Goal: Transaction & Acquisition: Purchase product/service

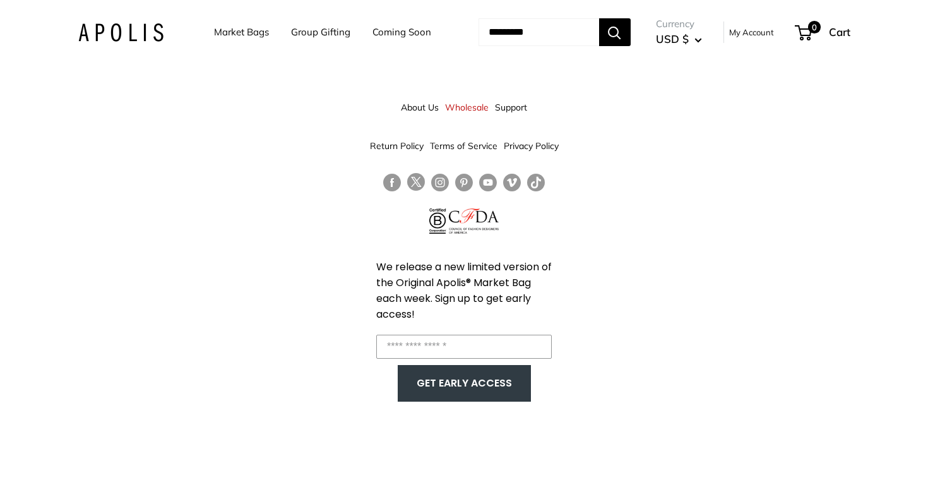
click at [230, 33] on link "Market Bags" at bounding box center [241, 32] width 55 height 18
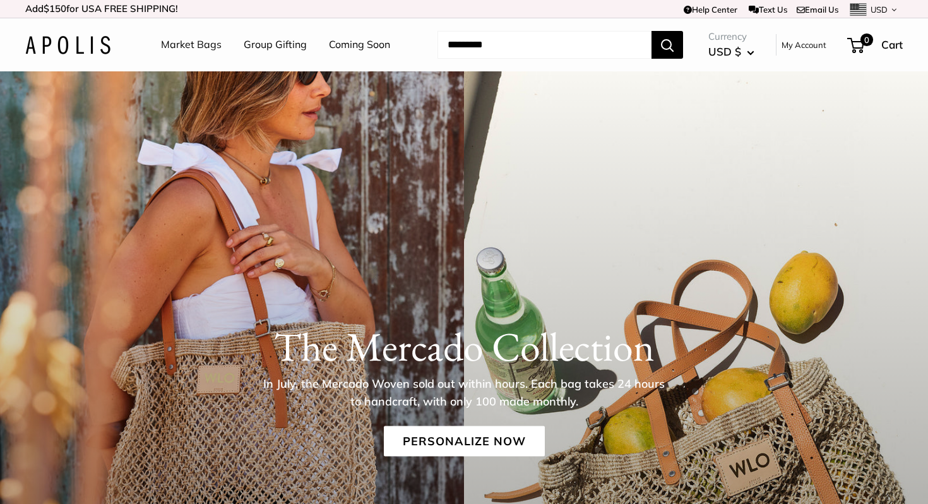
scroll to position [268, 0]
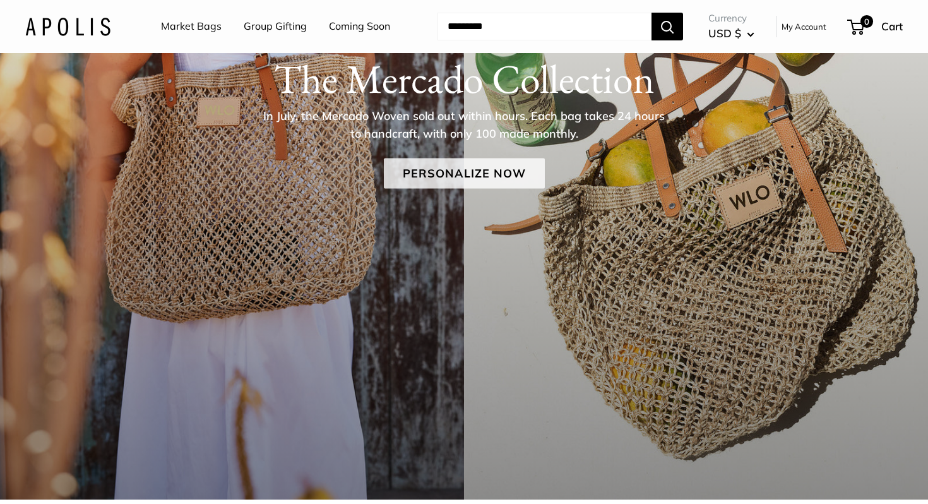
click at [498, 164] on link "Personalize Now" at bounding box center [464, 173] width 161 height 30
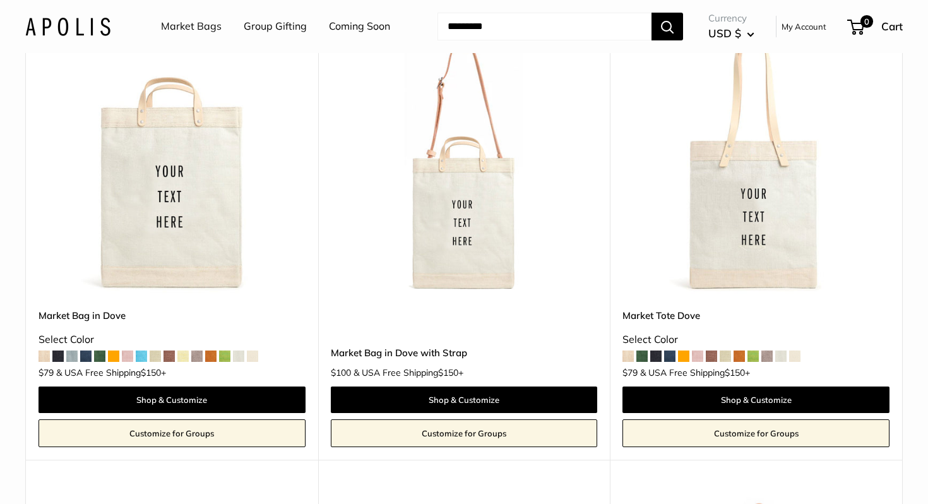
scroll to position [6986, 0]
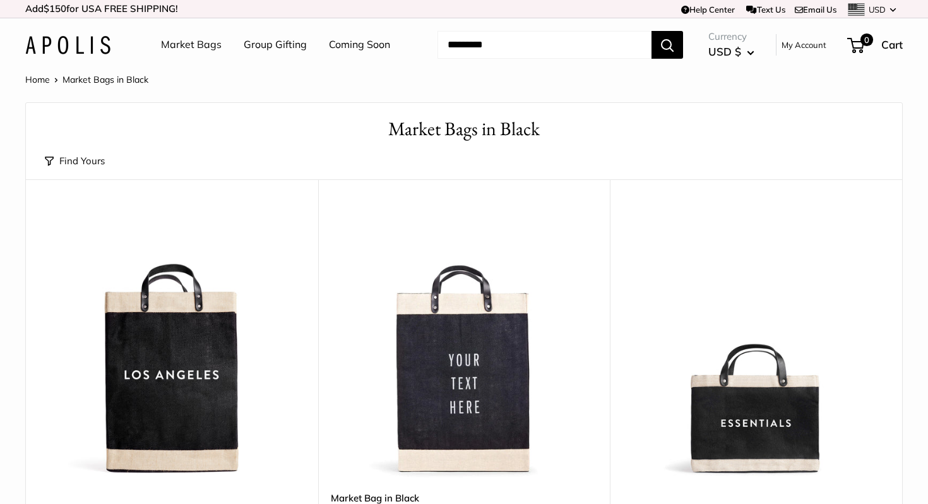
click at [71, 63] on div "Market Bags Group Gifting Coming Soon Need help? Text Us: 20919 hello@apolisglo…" at bounding box center [464, 45] width 878 height 40
click at [74, 51] on img at bounding box center [67, 45] width 85 height 18
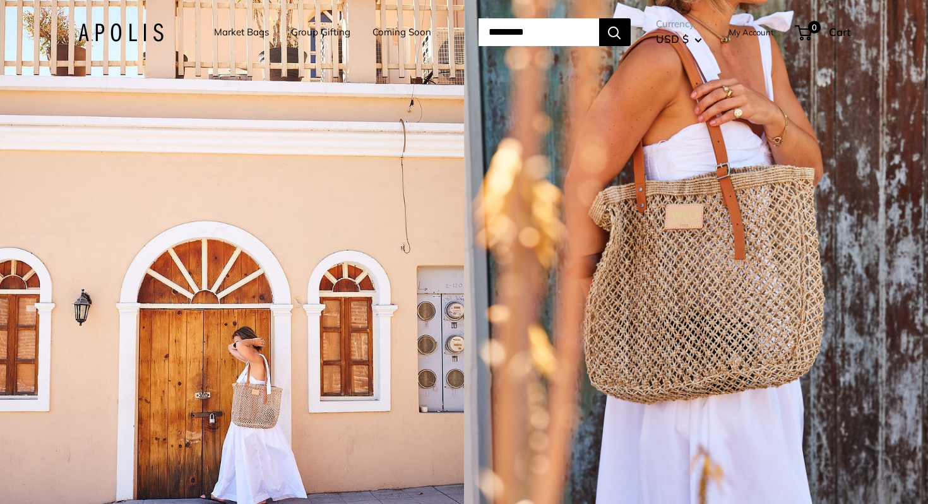
click at [234, 35] on link "Market Bags" at bounding box center [241, 32] width 55 height 18
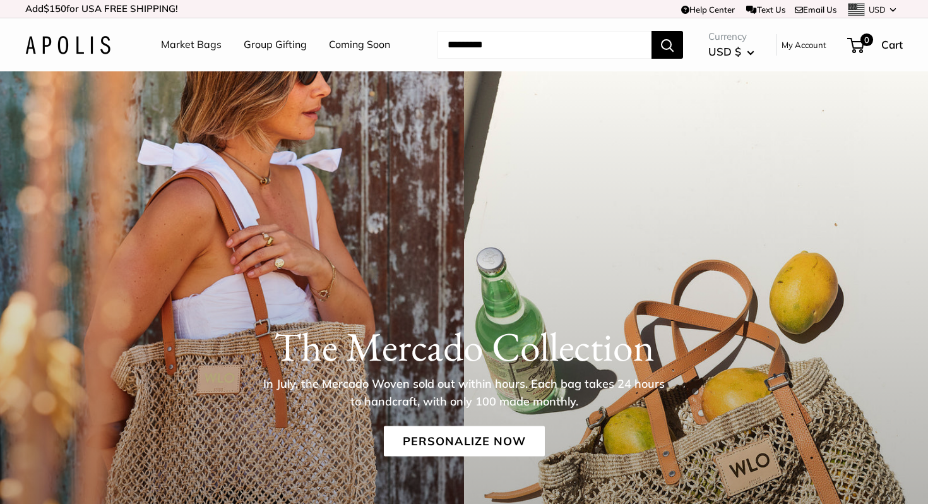
click at [378, 40] on link "Coming Soon" at bounding box center [359, 44] width 61 height 19
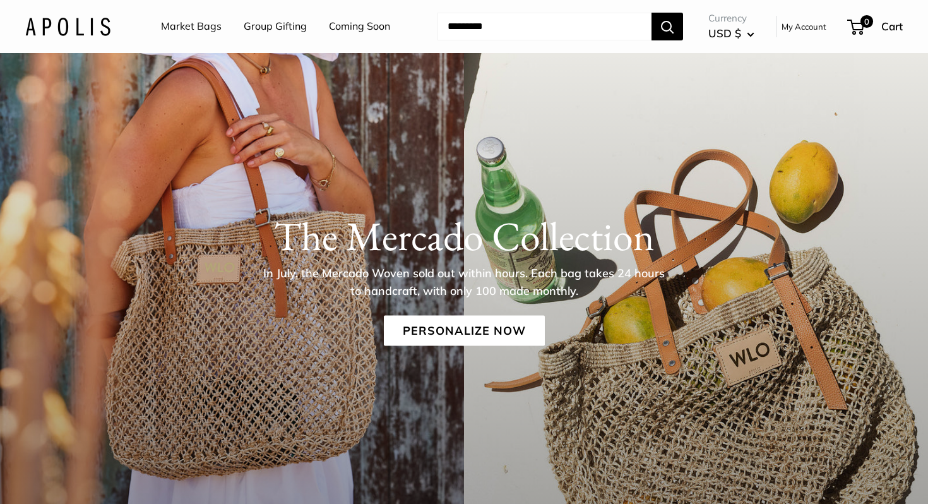
scroll to position [234, 0]
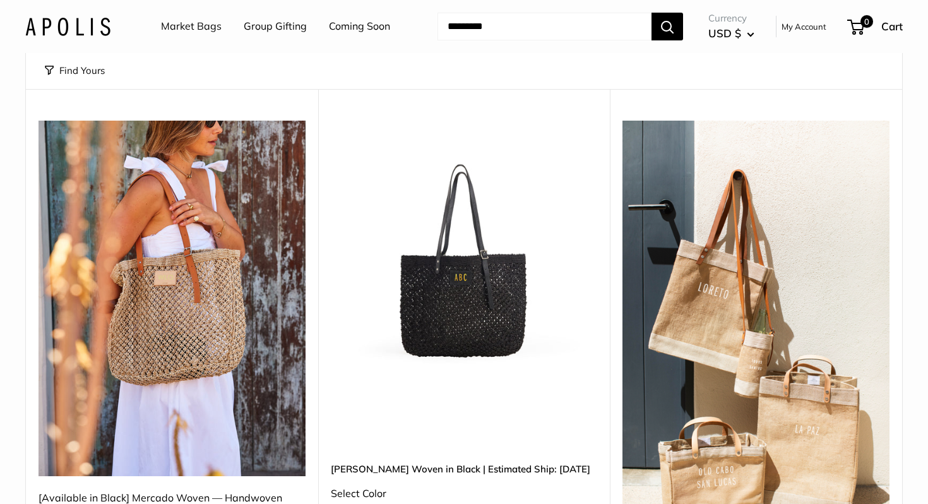
scroll to position [284, 0]
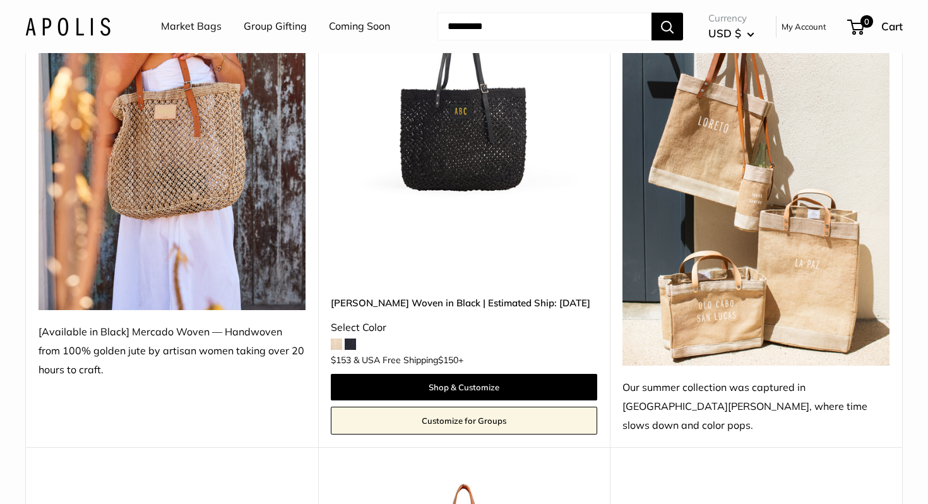
click at [223, 234] on img at bounding box center [172, 133] width 267 height 356
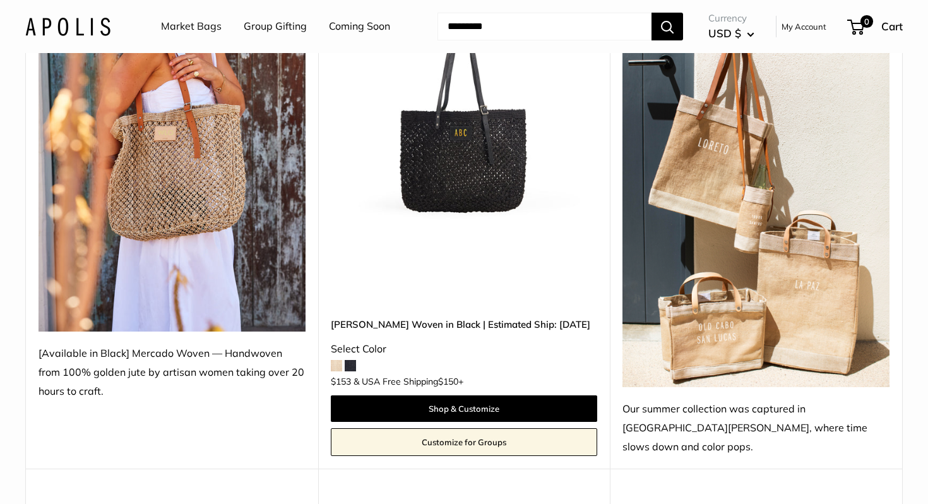
scroll to position [251, 0]
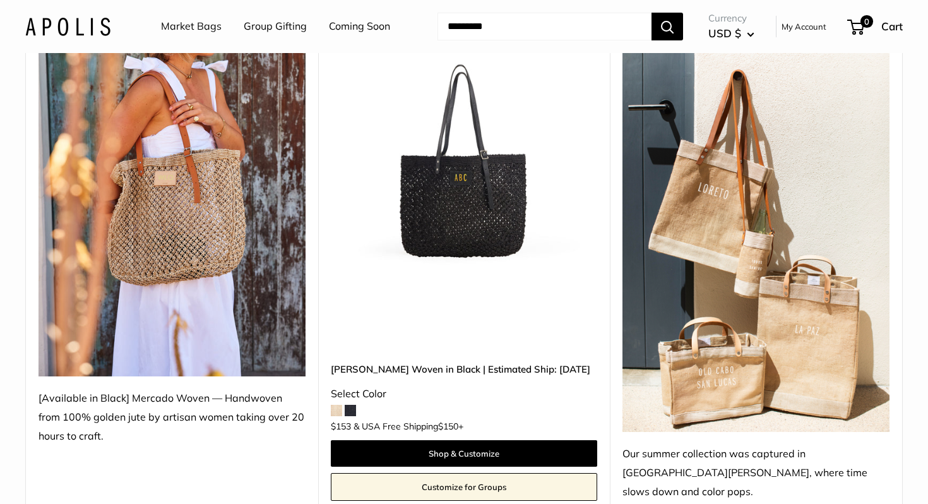
scroll to position [230, 0]
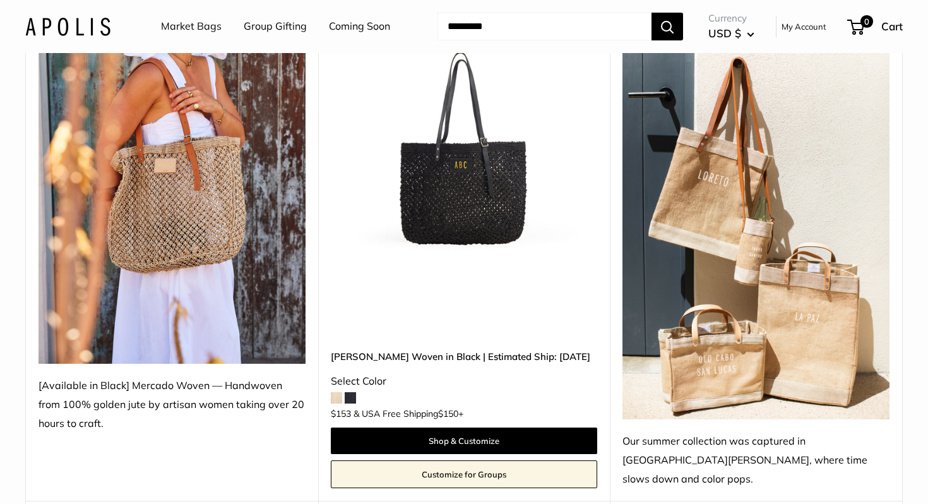
click at [340, 392] on span at bounding box center [336, 397] width 11 height 11
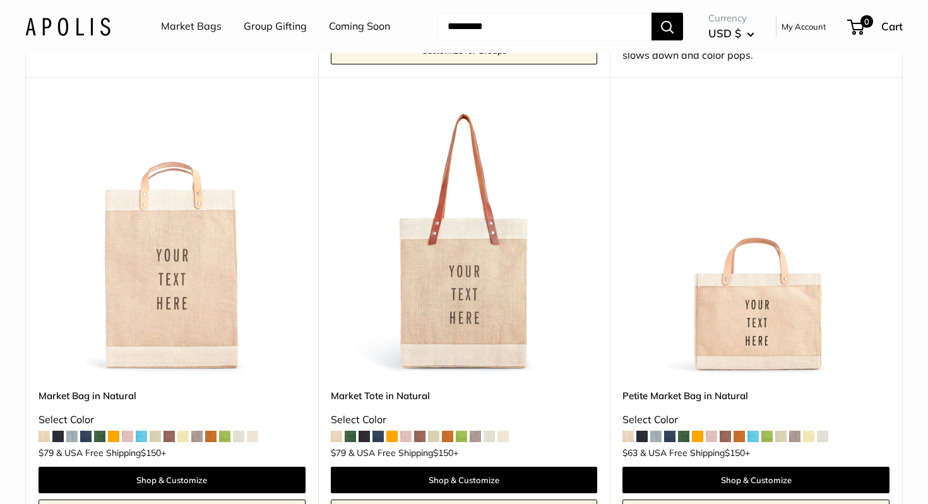
scroll to position [808, 0]
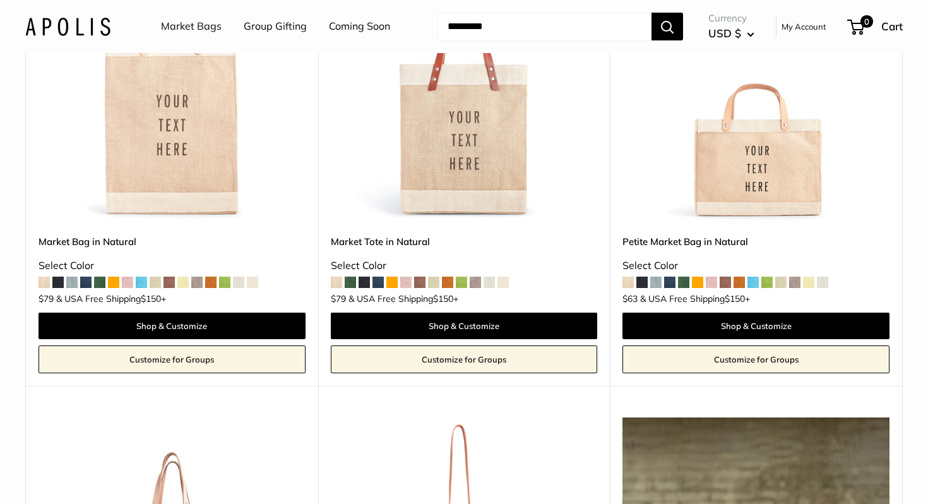
click at [0, 0] on img at bounding box center [0, 0] width 0 height 0
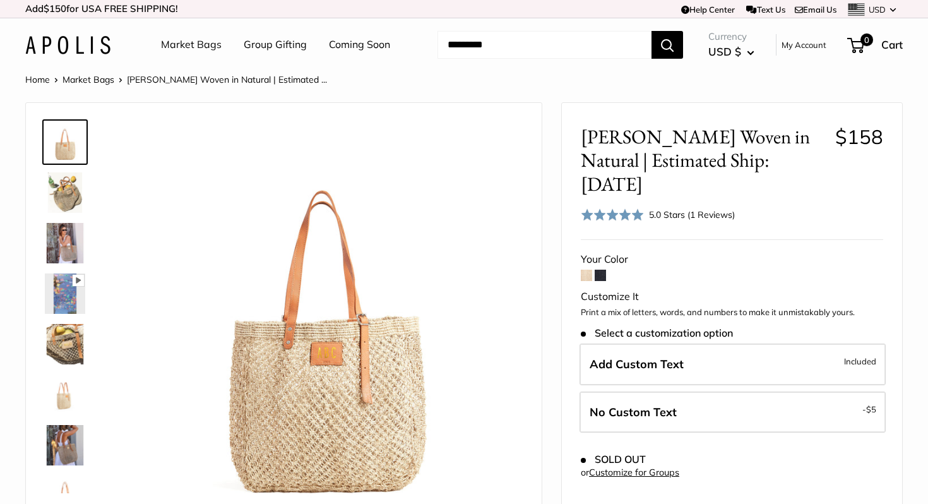
click at [592, 270] on span at bounding box center [586, 275] width 11 height 11
click at [54, 250] on img at bounding box center [65, 243] width 40 height 40
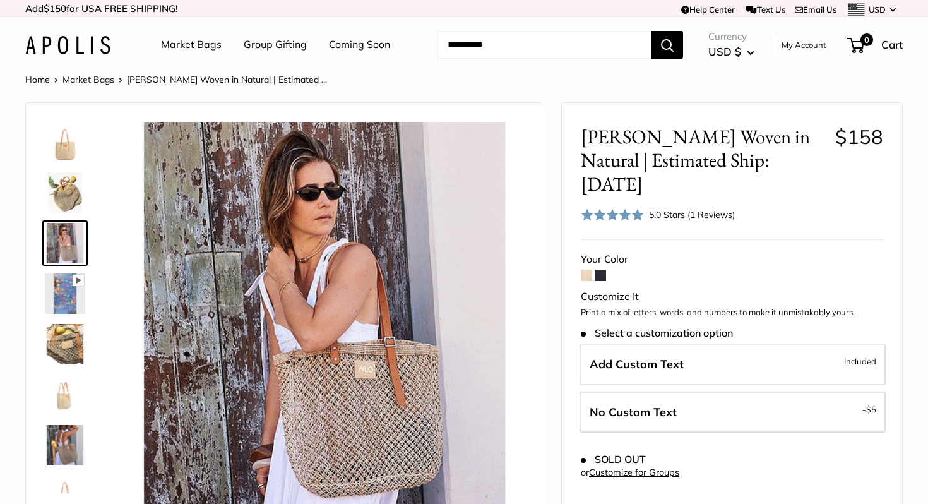
click at [76, 352] on img at bounding box center [65, 344] width 40 height 40
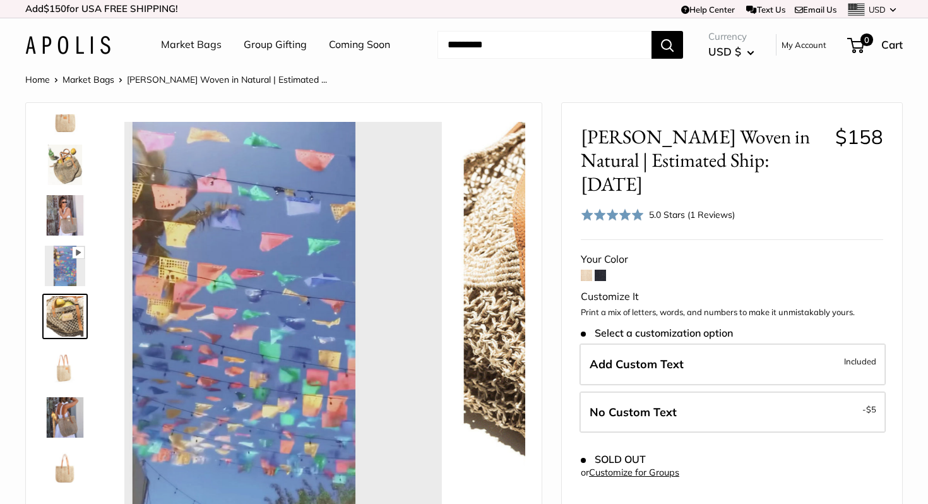
scroll to position [39, 0]
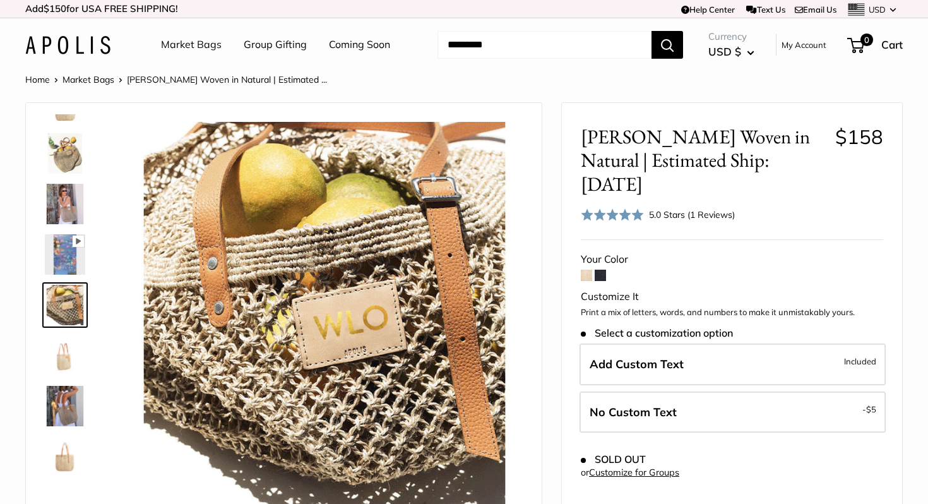
click at [59, 390] on img at bounding box center [65, 406] width 40 height 40
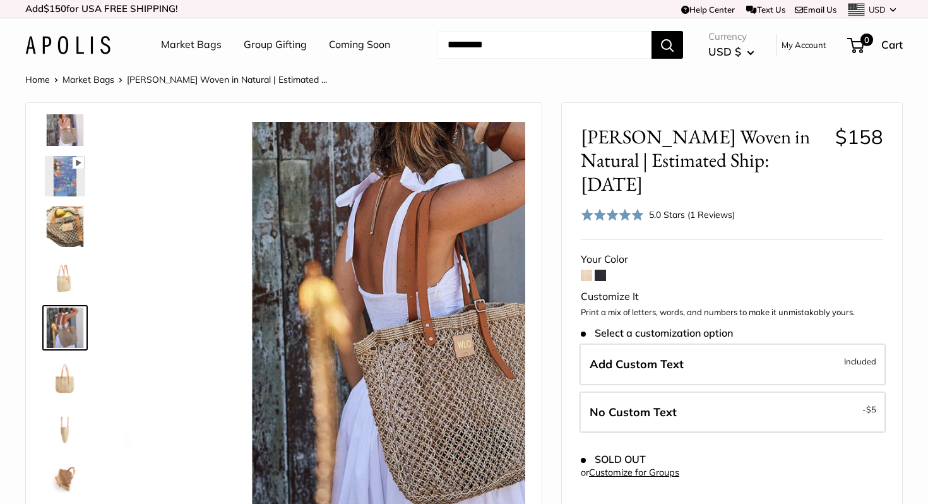
scroll to position [140, 0]
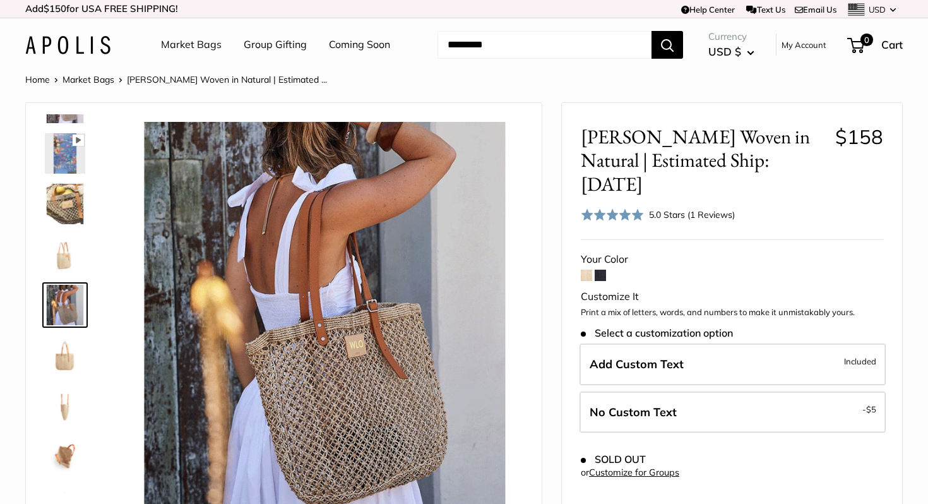
click at [68, 452] on img at bounding box center [65, 456] width 40 height 40
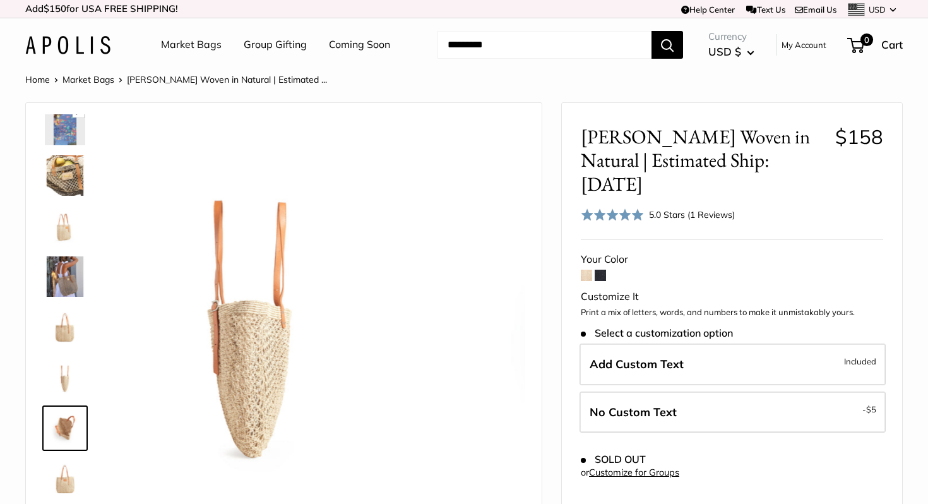
scroll to position [182, 0]
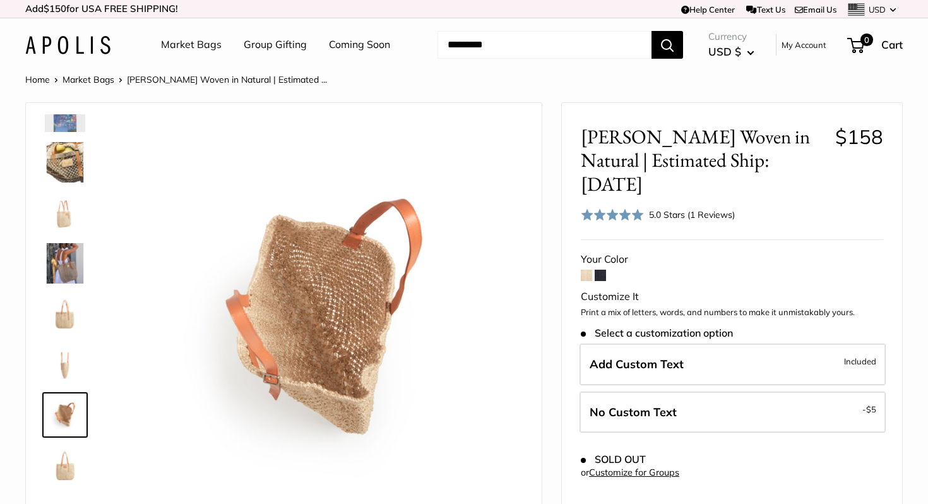
click at [58, 416] on img at bounding box center [65, 415] width 40 height 40
click at [59, 347] on img at bounding box center [65, 364] width 40 height 40
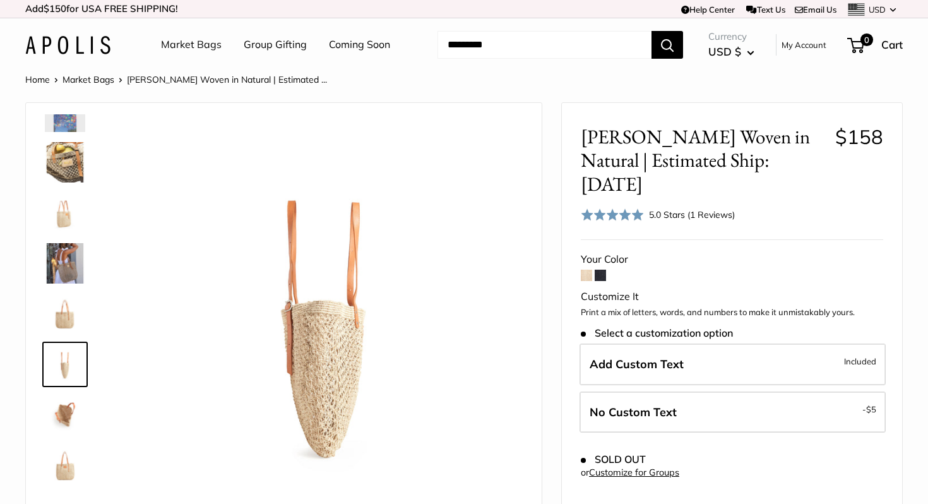
click at [64, 303] on img at bounding box center [65, 314] width 40 height 40
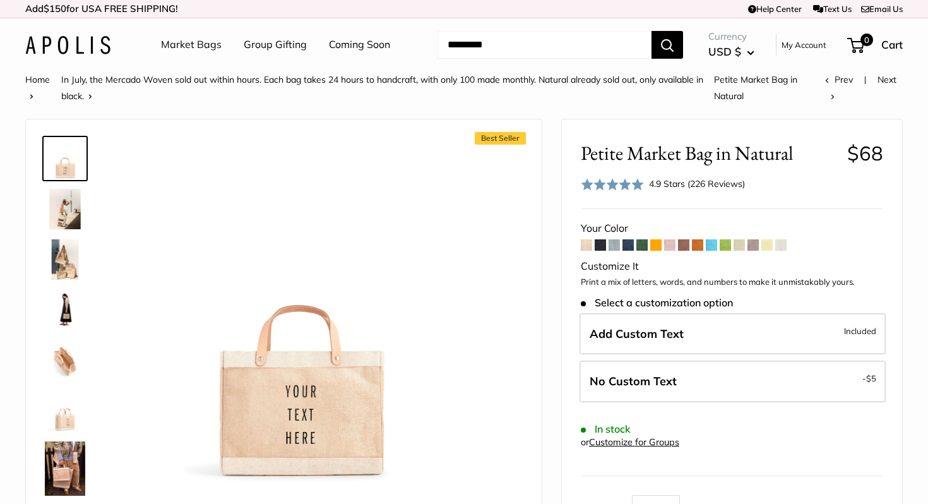
click at [605, 249] on span at bounding box center [600, 244] width 11 height 11
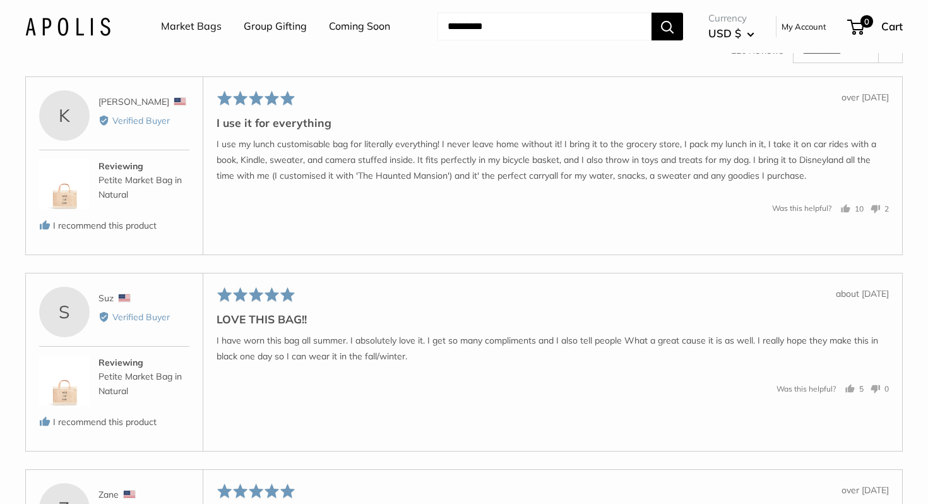
scroll to position [2118, 0]
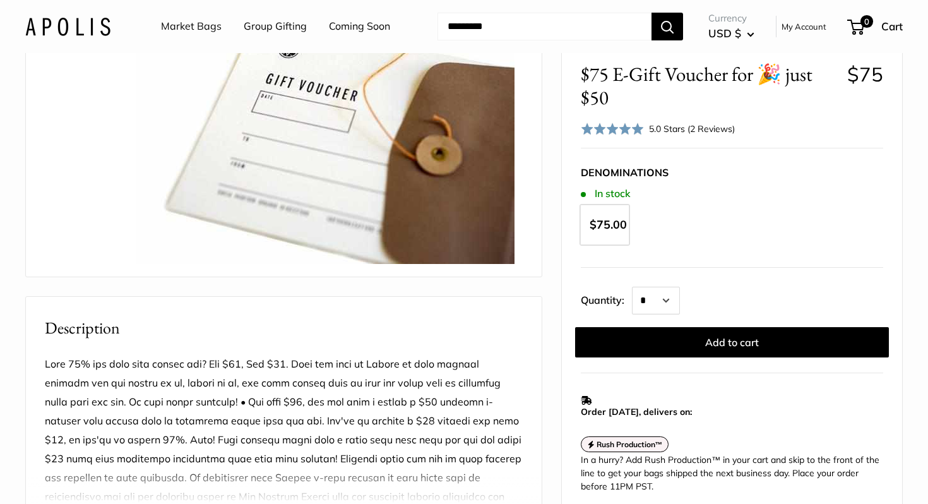
scroll to position [127, 0]
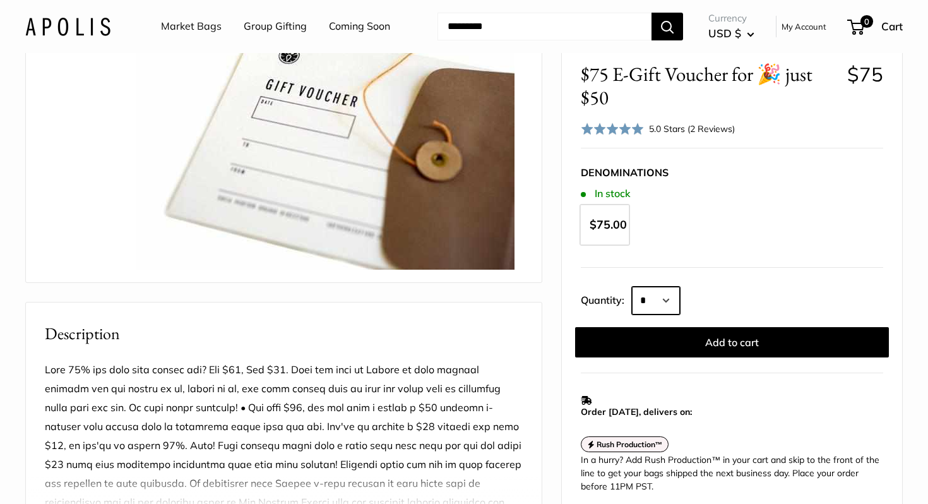
click at [646, 296] on select "* * * * * * * * * *** *** *** *** *** *** *** *** *** *** *** *** *** *** *** *…" at bounding box center [656, 301] width 48 height 28
select select "*"
click at [632, 287] on select "* * * * * * * * * *** *** *** *** *** *** *** *** *** *** *** *** *** *** *** *…" at bounding box center [656, 301] width 48 height 28
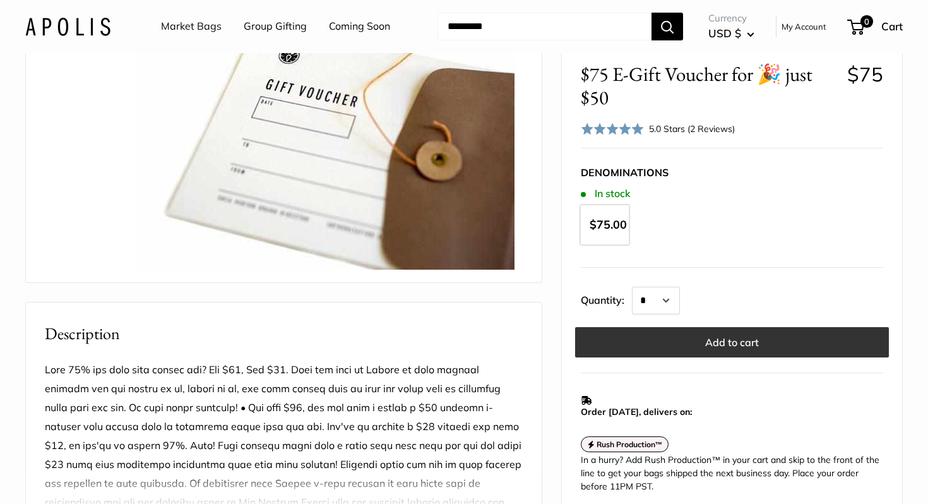
click at [668, 347] on button "Add to cart" at bounding box center [732, 342] width 314 height 30
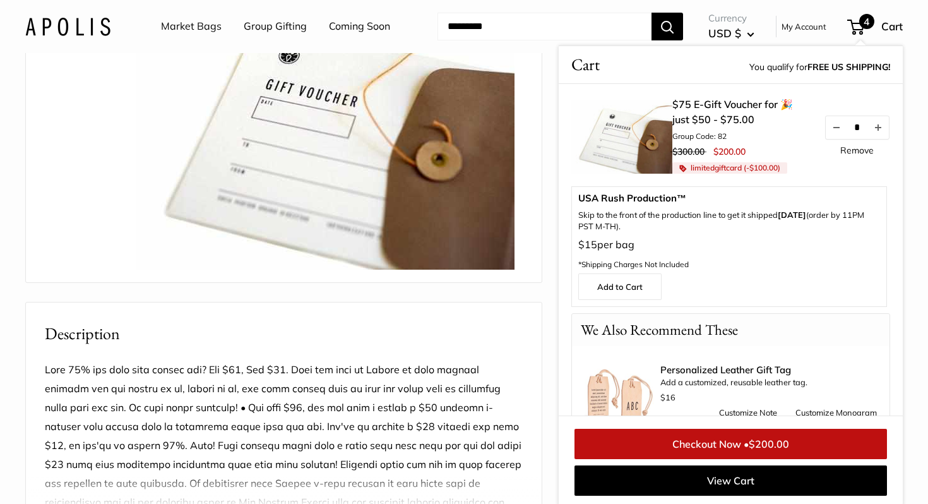
scroll to position [38, 0]
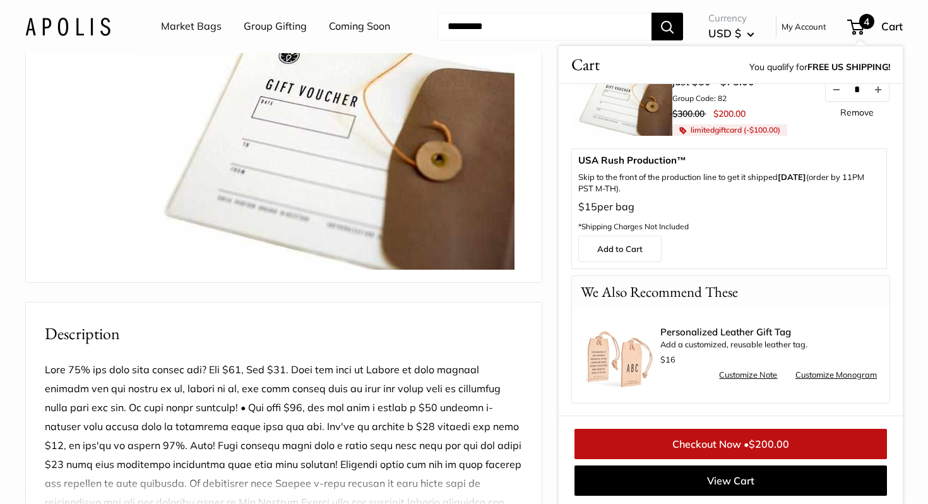
click at [660, 443] on link "Checkout Now • $200.00" at bounding box center [731, 444] width 313 height 30
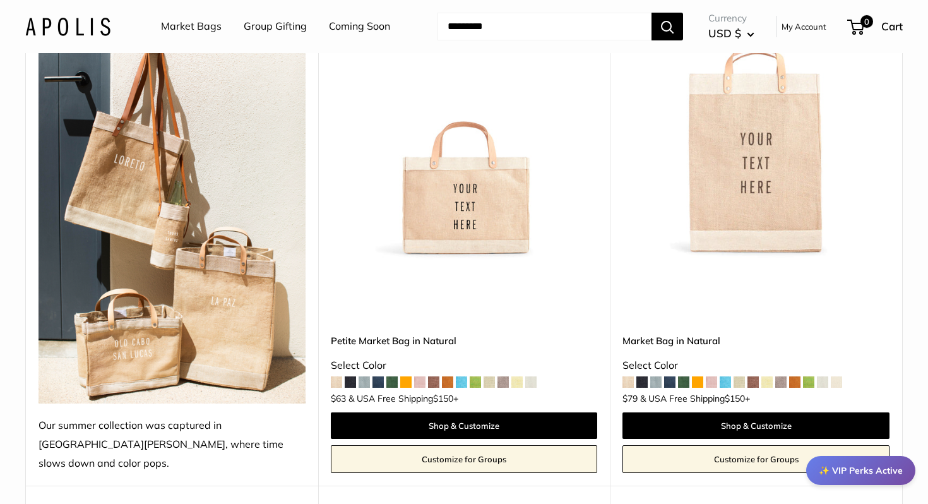
scroll to position [236, 0]
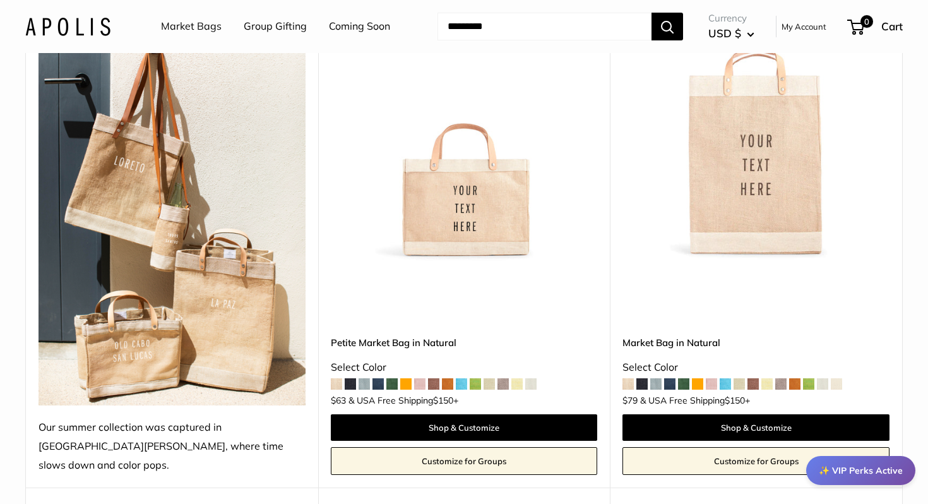
click at [0, 0] on img at bounding box center [0, 0] width 0 height 0
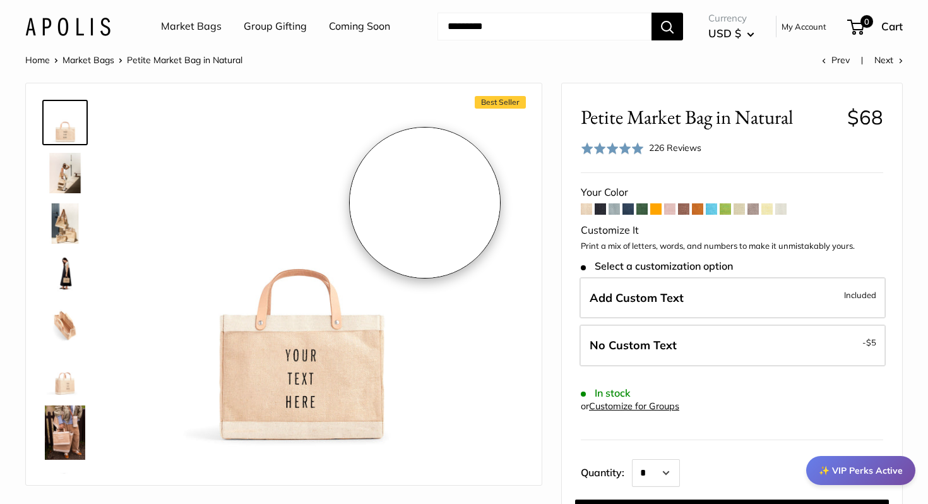
scroll to position [47, 0]
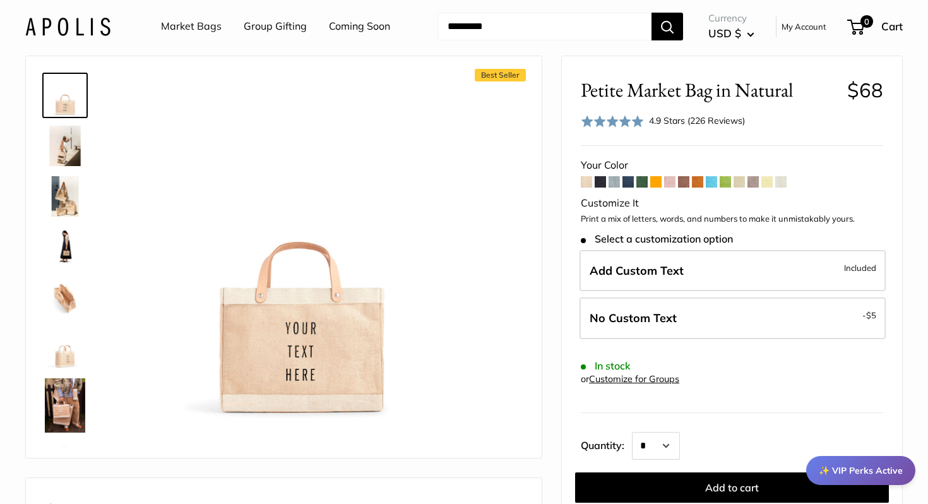
click at [626, 181] on span at bounding box center [628, 181] width 11 height 11
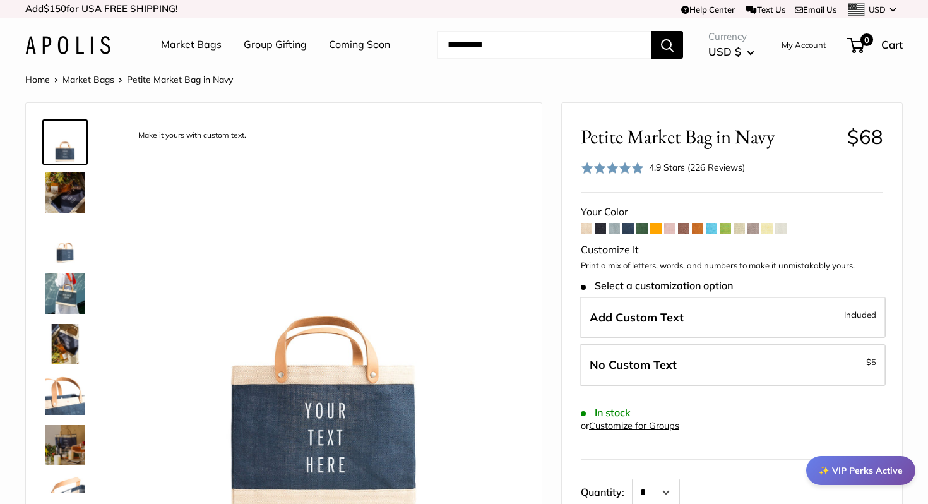
click at [643, 228] on span at bounding box center [642, 228] width 11 height 11
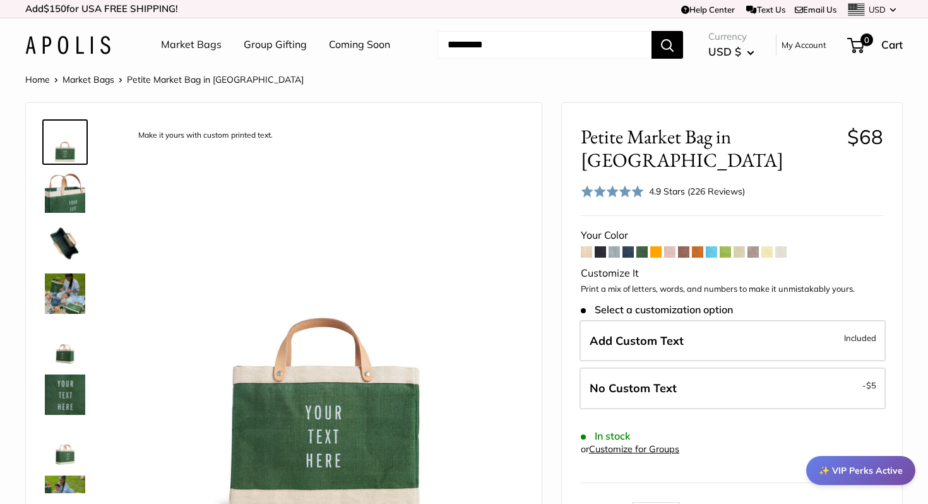
click at [783, 246] on span at bounding box center [780, 251] width 11 height 11
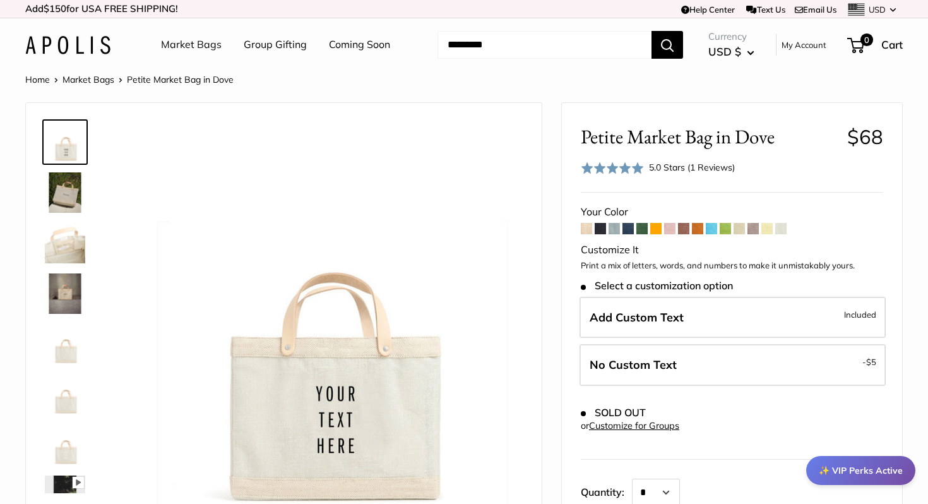
click at [756, 229] on span at bounding box center [753, 228] width 11 height 11
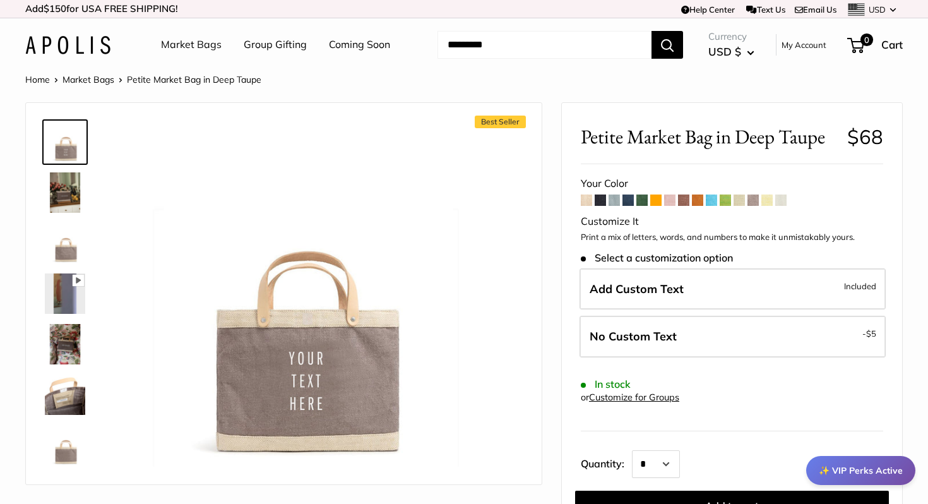
click at [598, 201] on span at bounding box center [600, 199] width 11 height 11
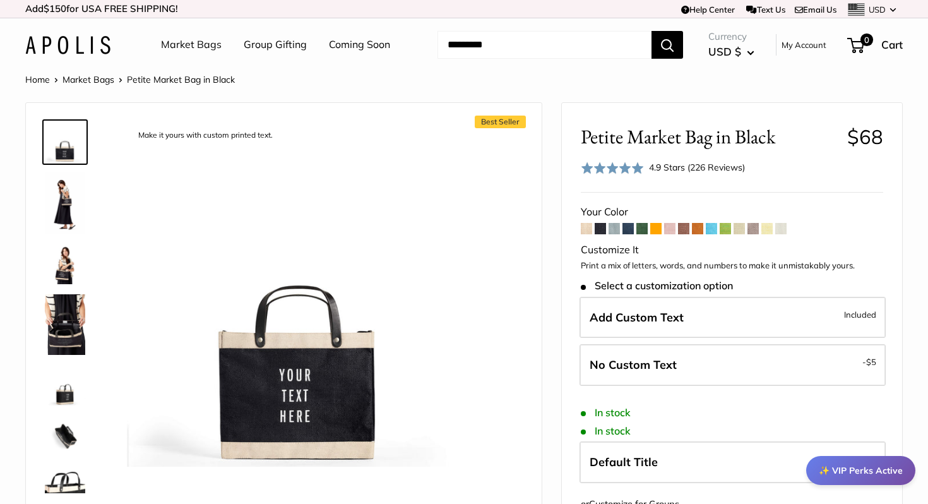
click at [62, 264] on img at bounding box center [65, 264] width 40 height 40
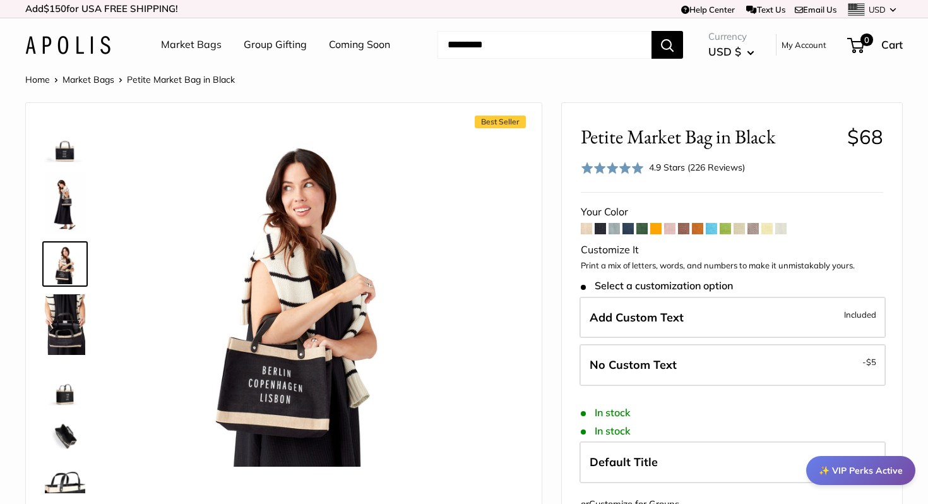
click at [56, 204] on img at bounding box center [65, 202] width 40 height 61
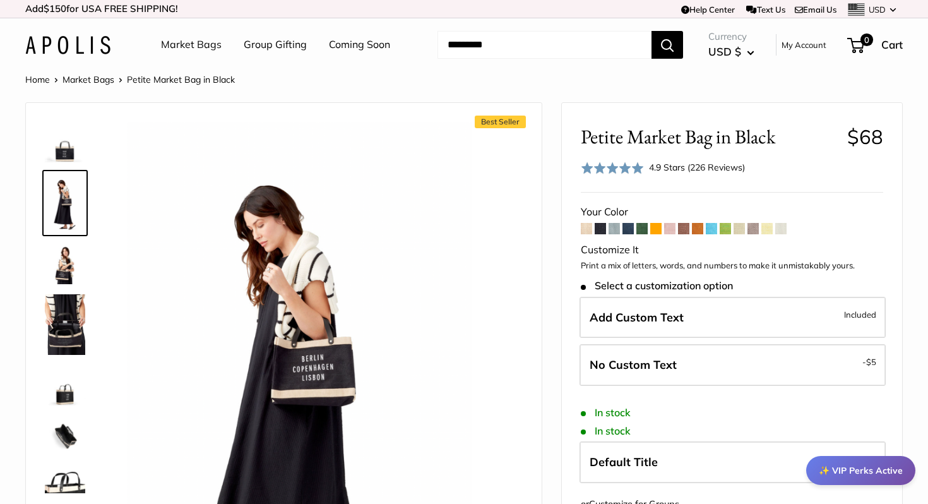
click at [60, 142] on img at bounding box center [65, 142] width 40 height 40
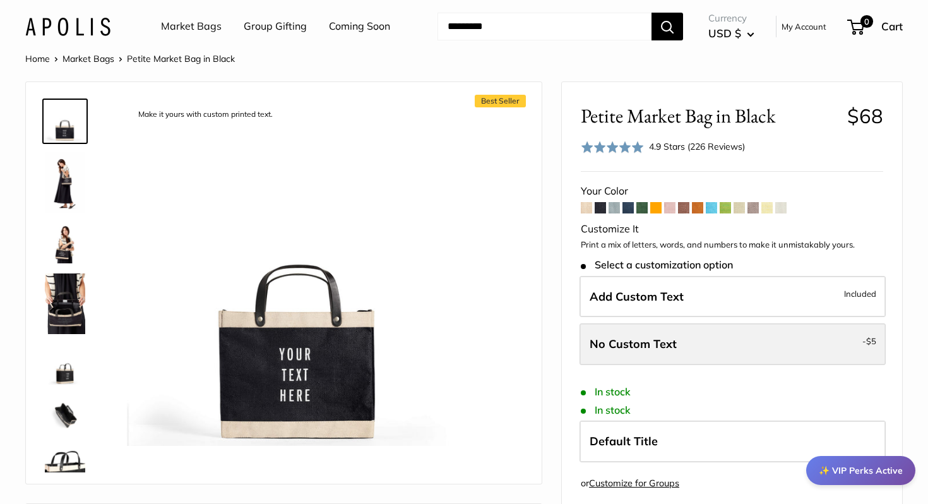
scroll to position [30, 0]
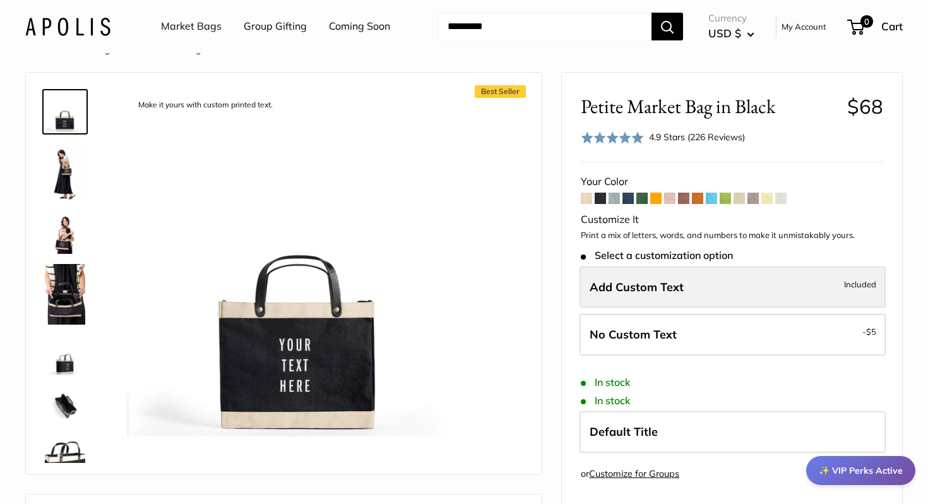
click at [699, 286] on label "Add Custom Text Included" at bounding box center [733, 287] width 306 height 42
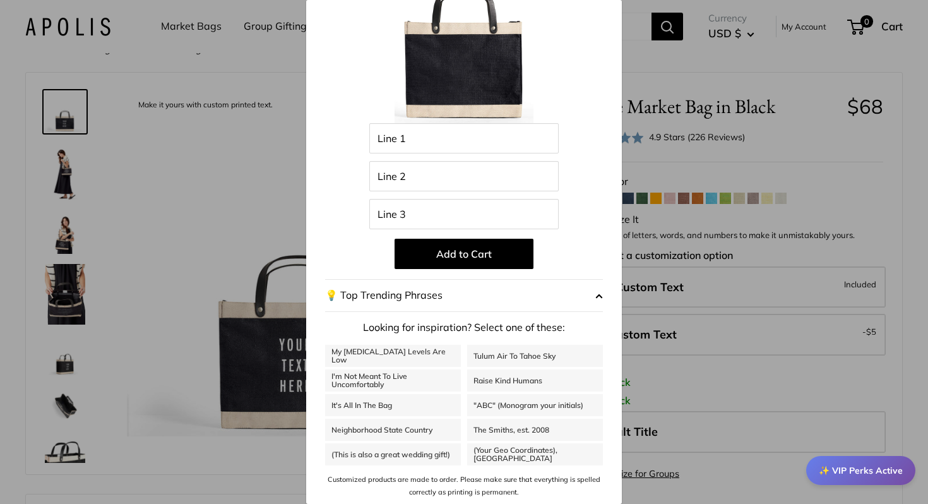
scroll to position [0, 0]
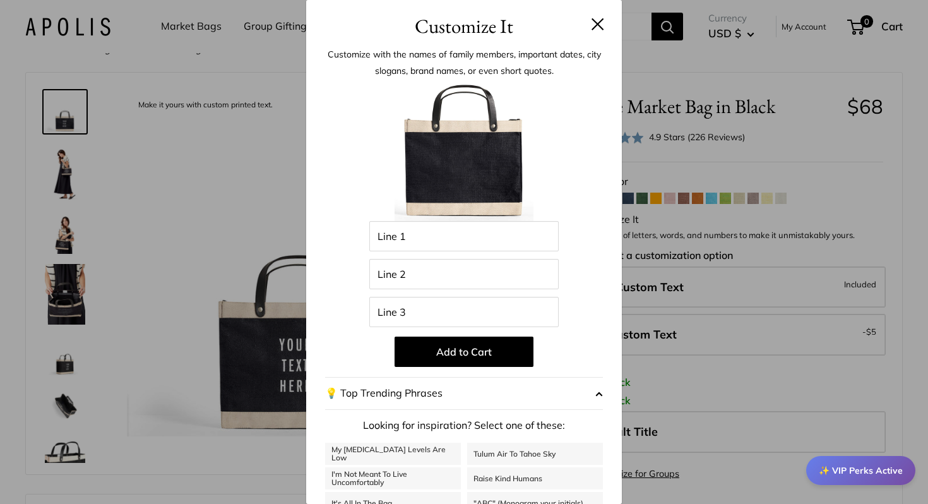
click at [592, 27] on button at bounding box center [598, 24] width 13 height 13
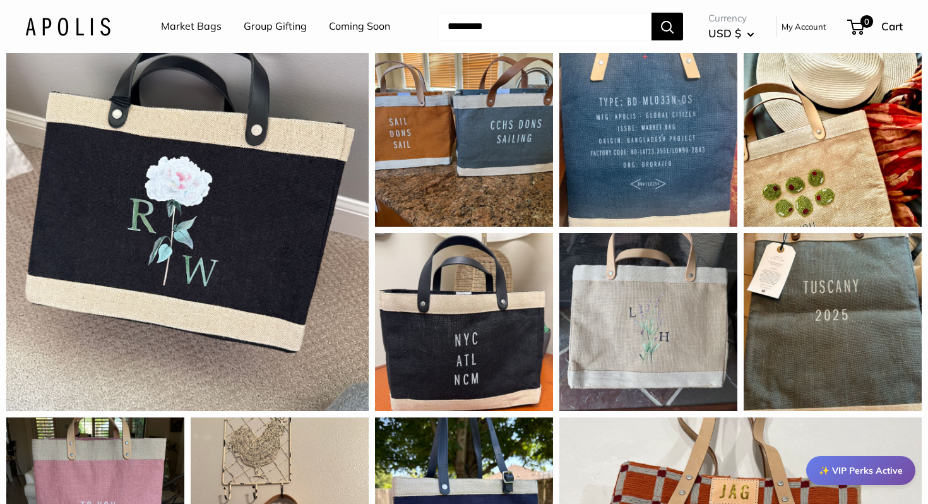
scroll to position [1097, 0]
